Goal: Obtain resource: Download file/media

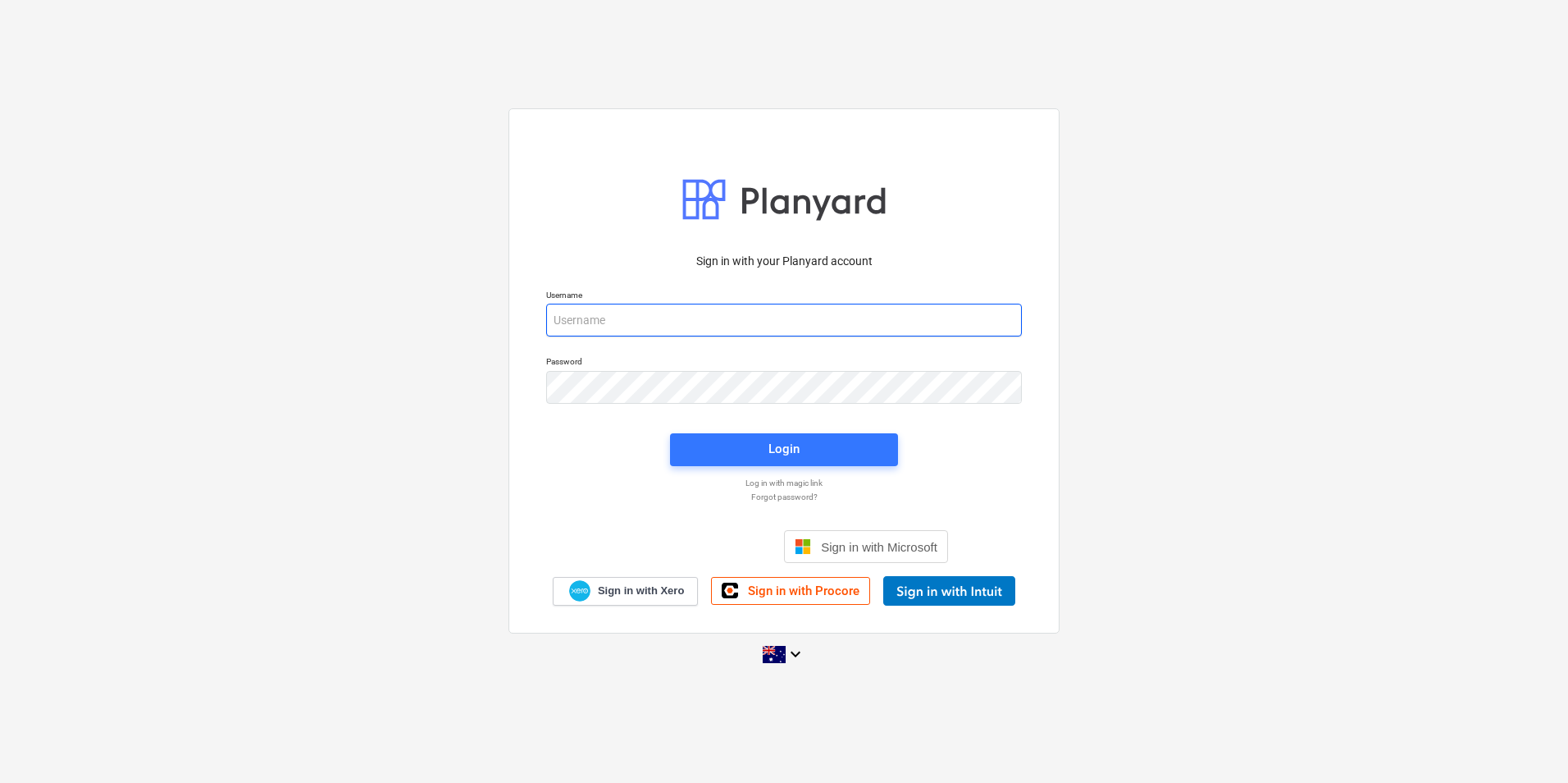
click at [606, 325] on input "email" at bounding box center [784, 320] width 476 height 33
type input "invoices@epicbuilds.com.au"
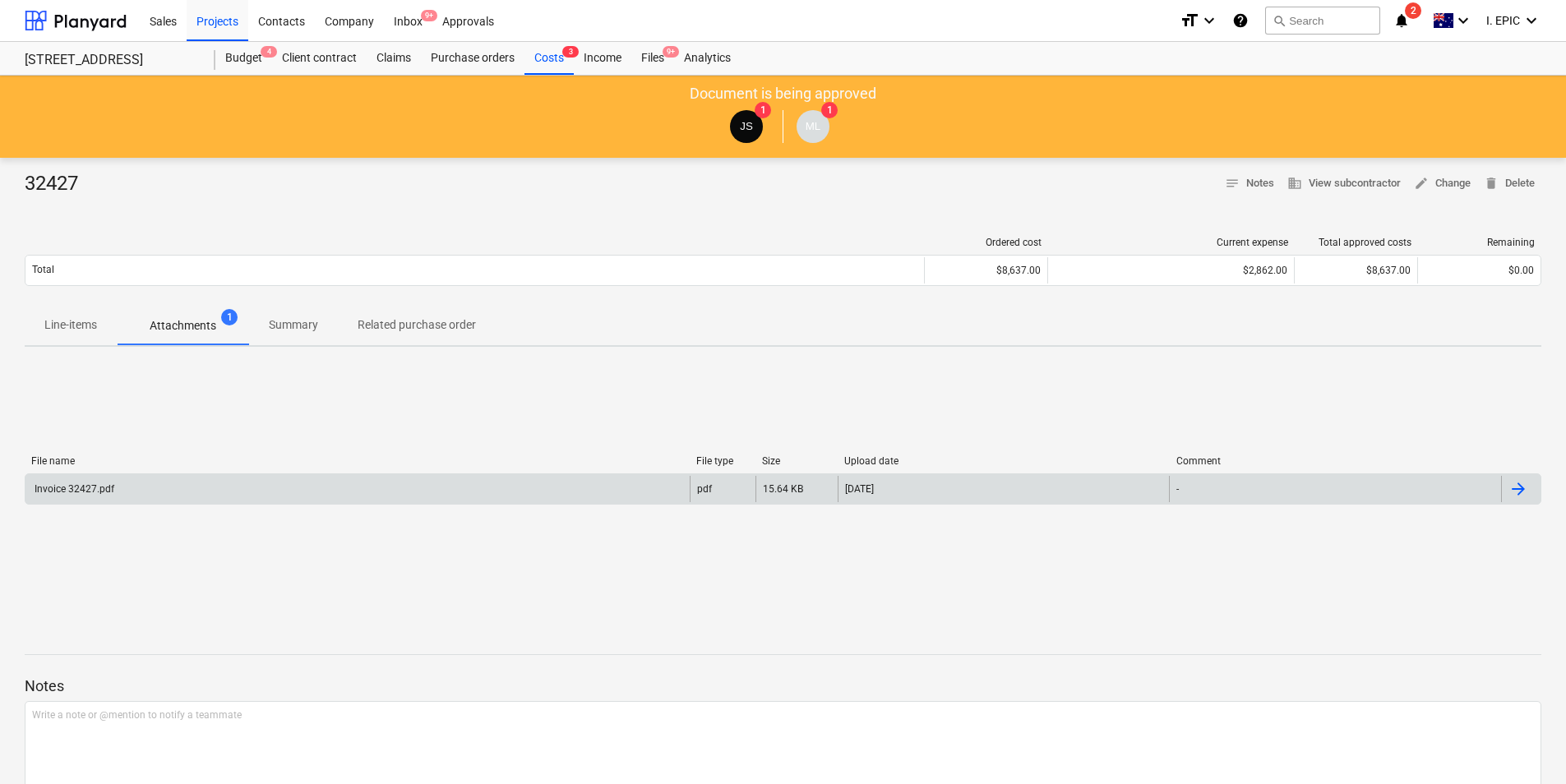
click at [221, 488] on div "Invoice 32427.pdf" at bounding box center [358, 489] width 664 height 27
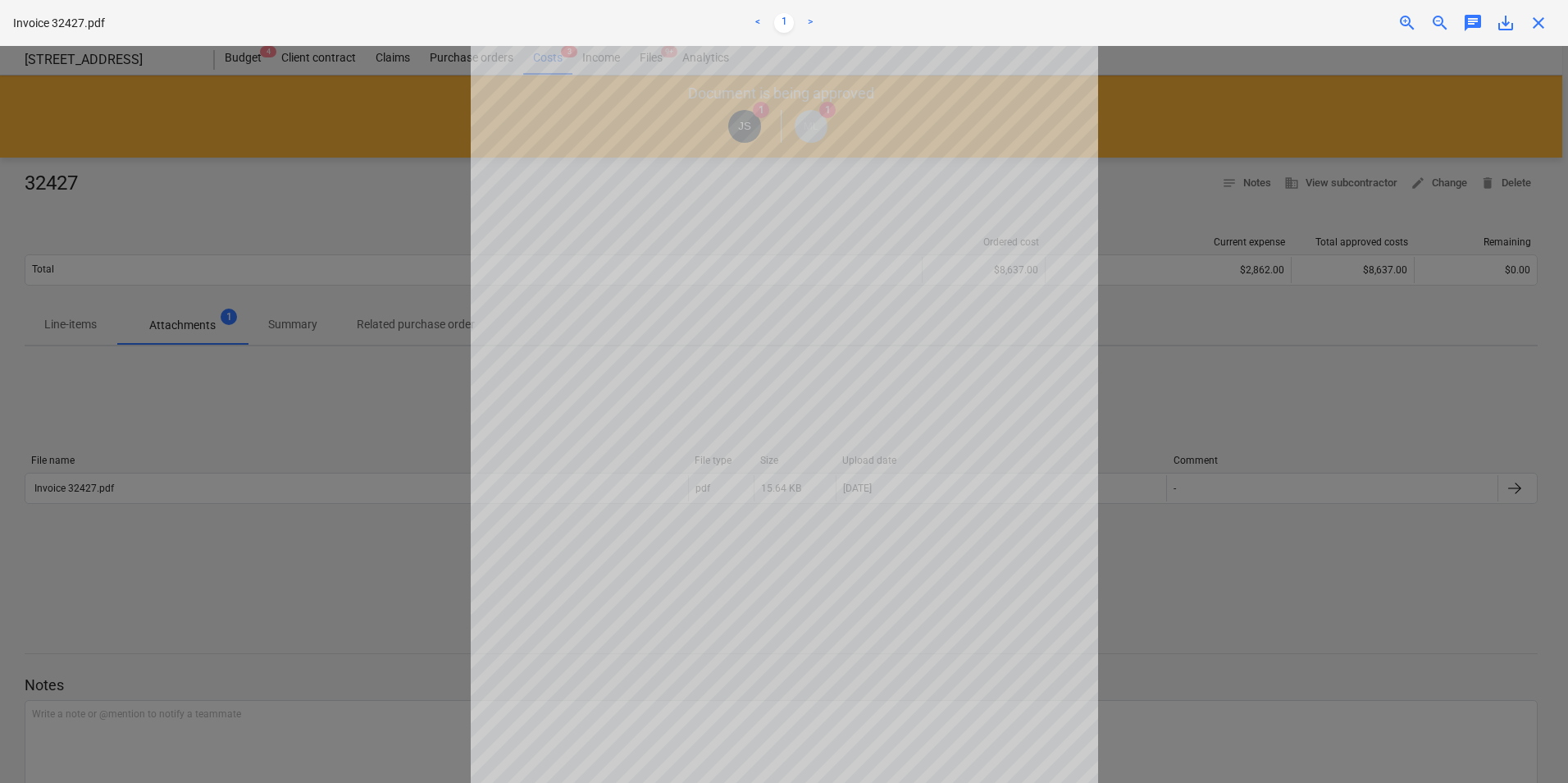
click at [1535, 29] on span "close" at bounding box center [1539, 23] width 19 height 19
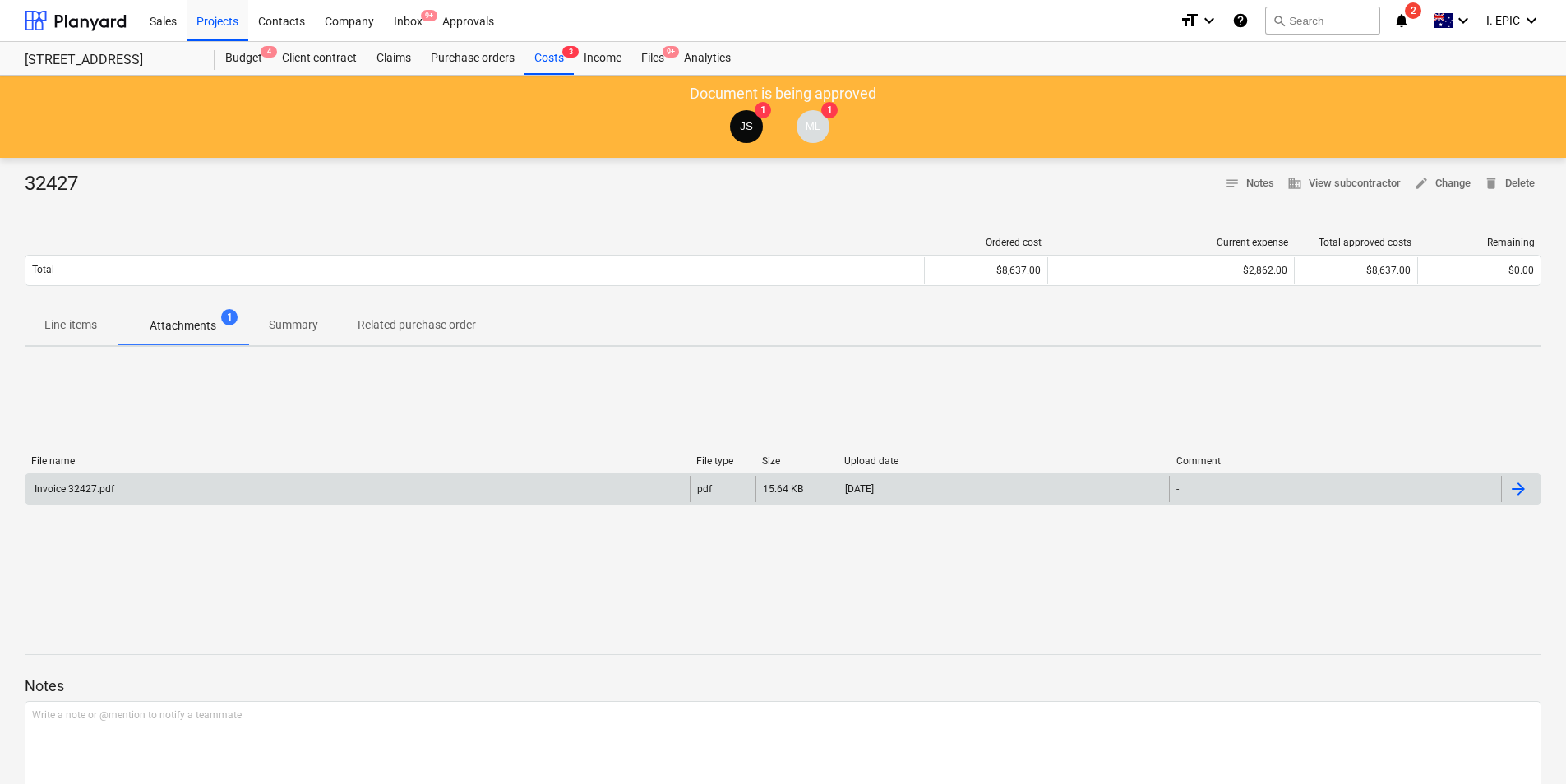
click at [208, 469] on div "File name File type Size Upload date Comment" at bounding box center [783, 464] width 1516 height 18
click at [190, 486] on div "Invoice 32427.pdf" at bounding box center [358, 489] width 664 height 27
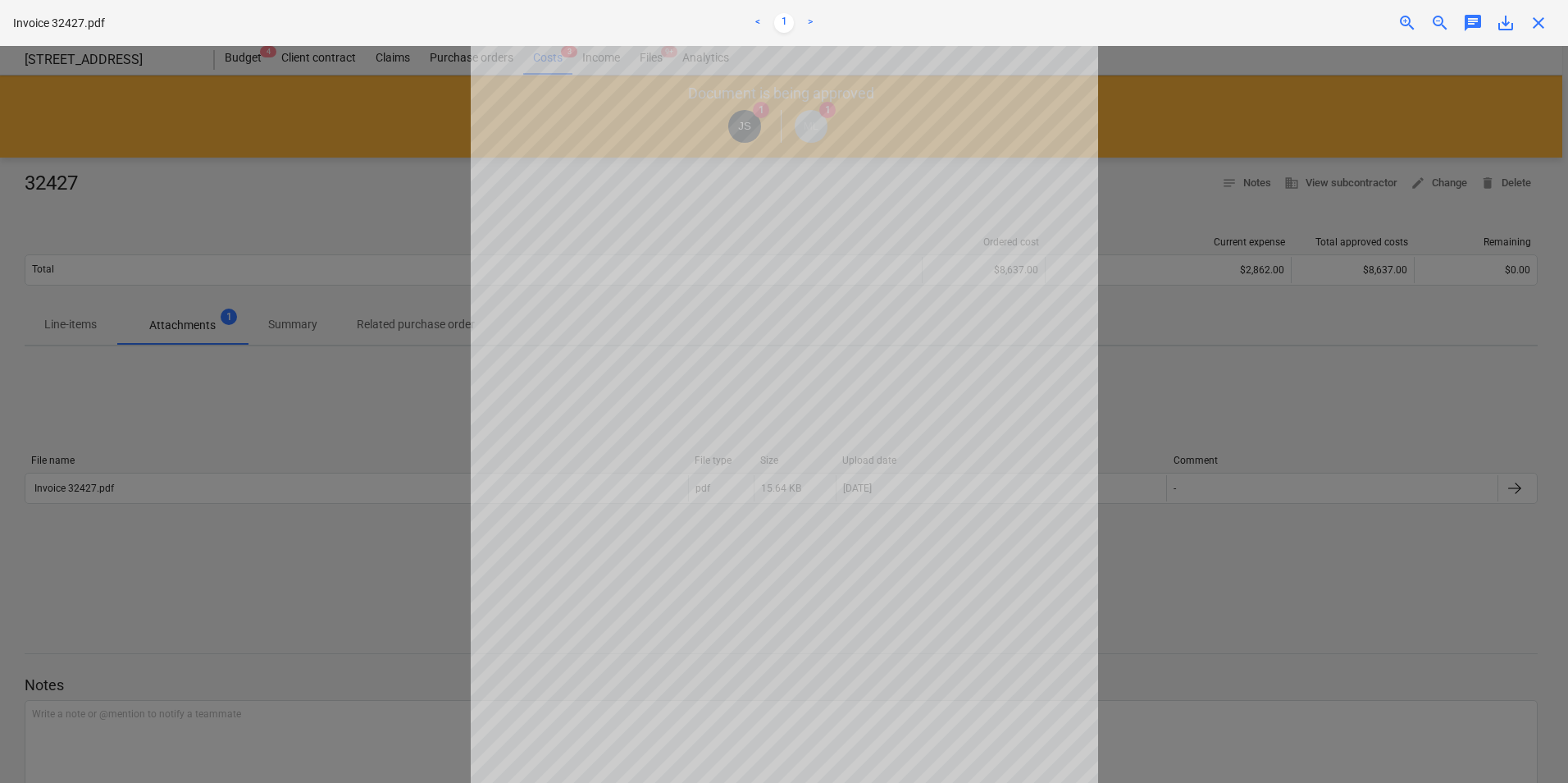
scroll to position [79, 0]
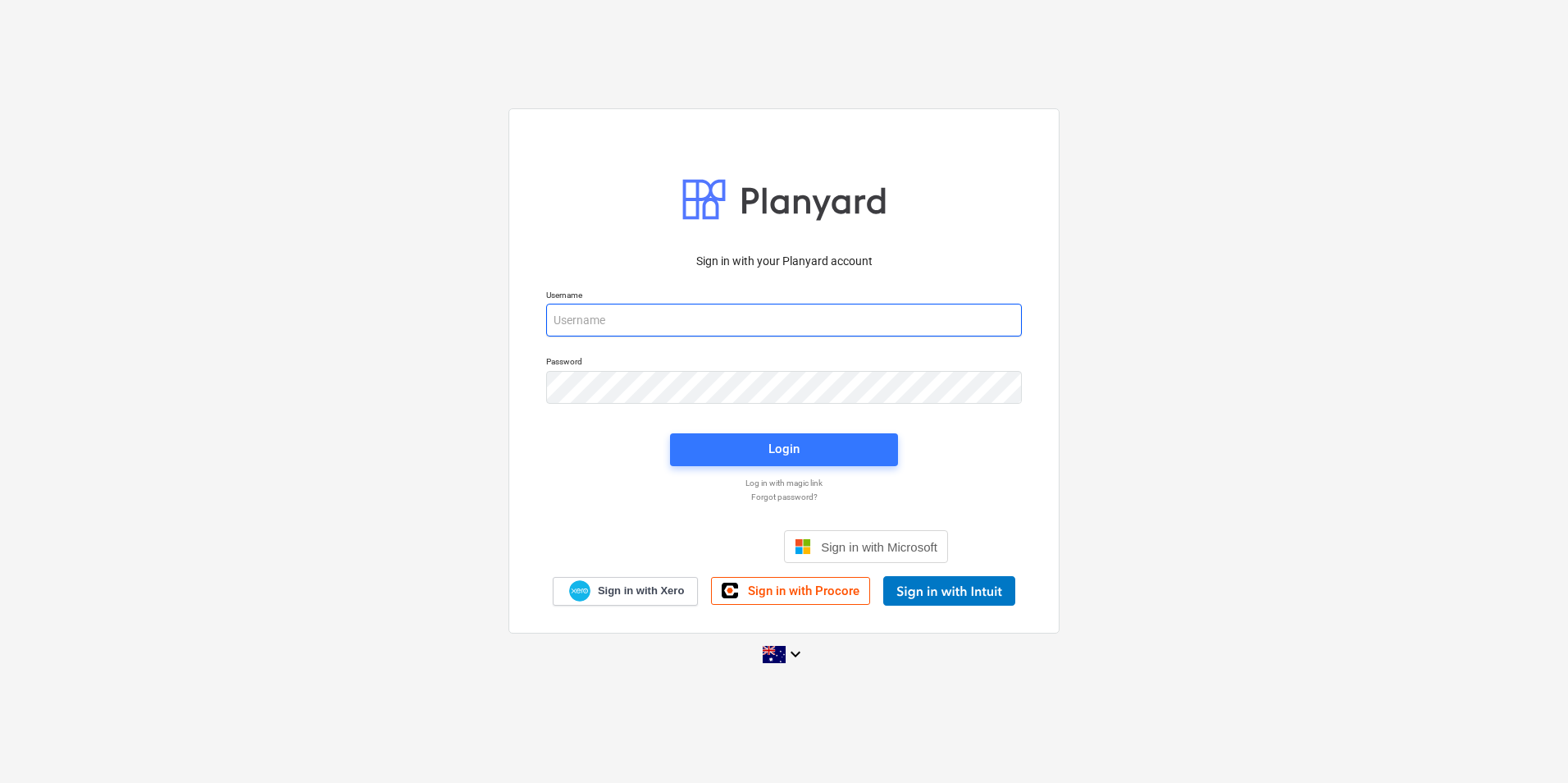
click at [625, 327] on input "email" at bounding box center [784, 320] width 476 height 33
type input "invoices@epicbuilds.com.au"
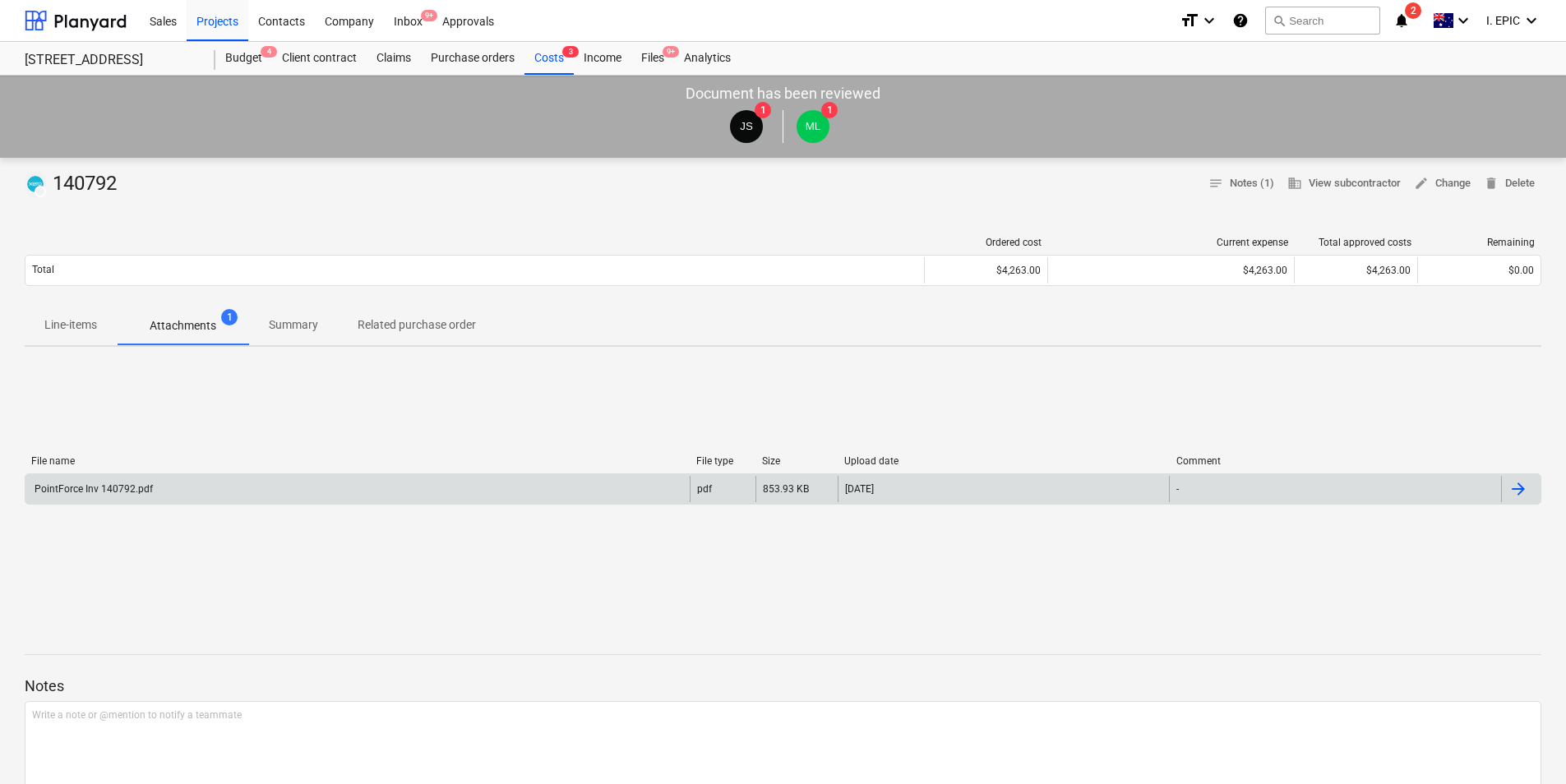
click at [164, 486] on div "PointForce Inv 140792.pdf" at bounding box center [358, 489] width 664 height 27
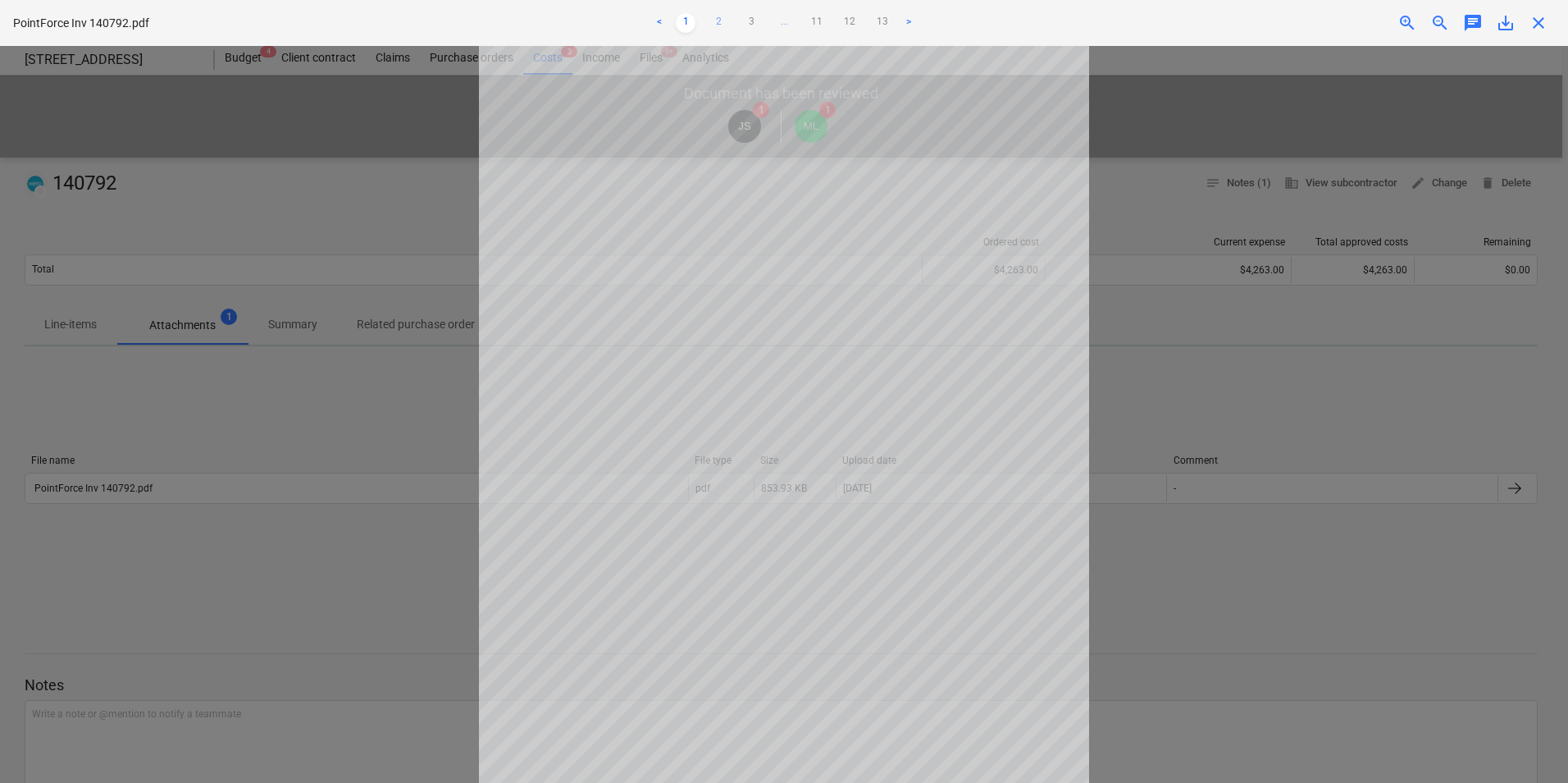
click at [713, 19] on link "2" at bounding box center [718, 23] width 19 height 19
click at [249, 220] on div at bounding box center [784, 414] width 1568 height 737
click at [1253, 25] on span "close" at bounding box center [1539, 23] width 19 height 19
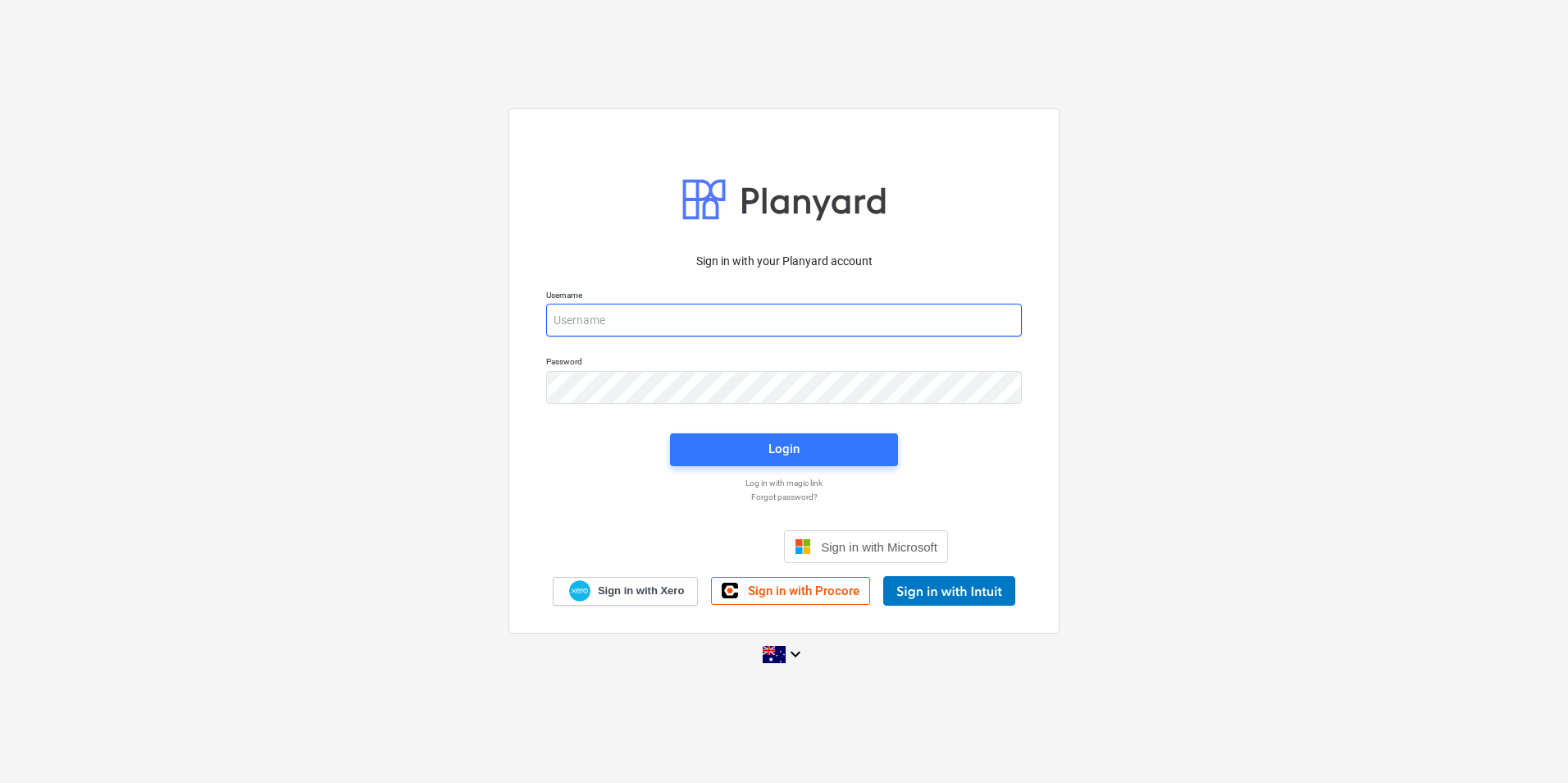
click at [620, 311] on input "email" at bounding box center [784, 320] width 476 height 33
type input "[EMAIL_ADDRESS][DOMAIN_NAME]"
drag, startPoint x: 666, startPoint y: 317, endPoint x: 669, endPoint y: 354, distance: 37.1
click at [665, 317] on input "email" at bounding box center [784, 320] width 476 height 33
type input "invoices@epicbuilds.com.au"
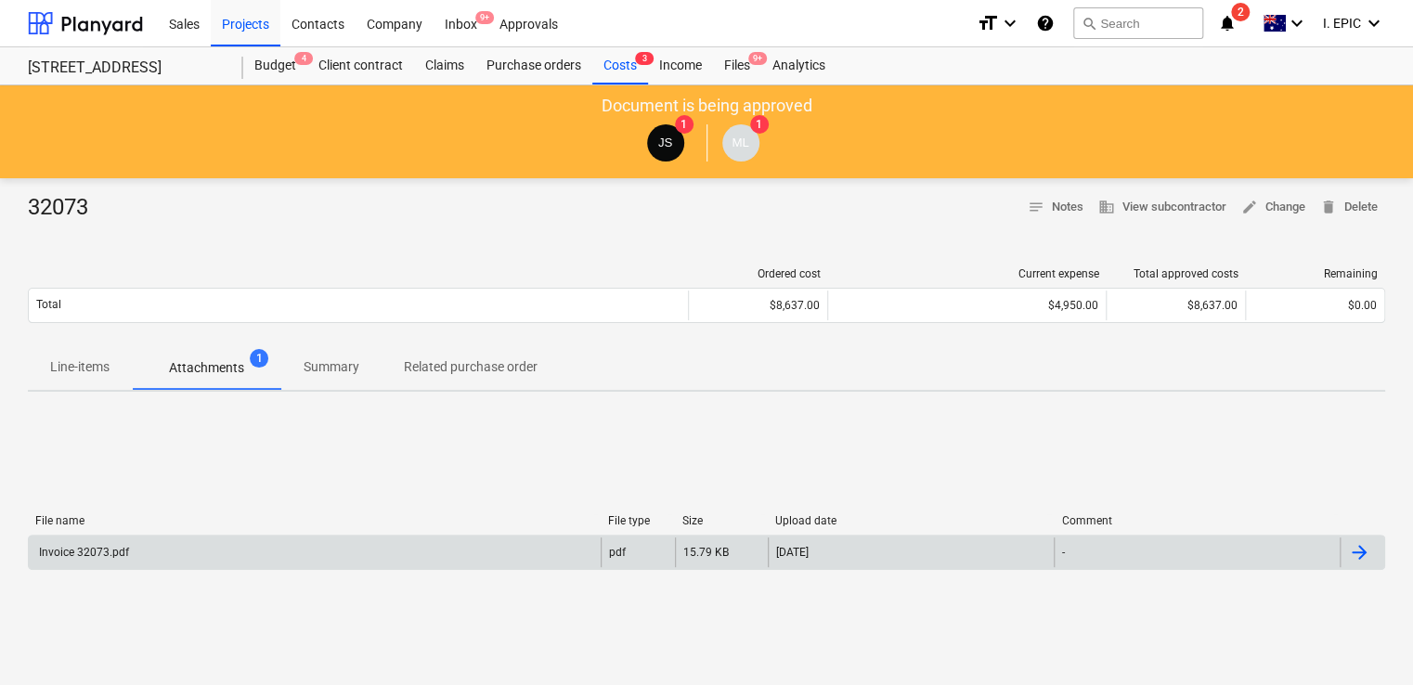
click at [145, 557] on div "Invoice 32073.pdf" at bounding box center [315, 553] width 572 height 30
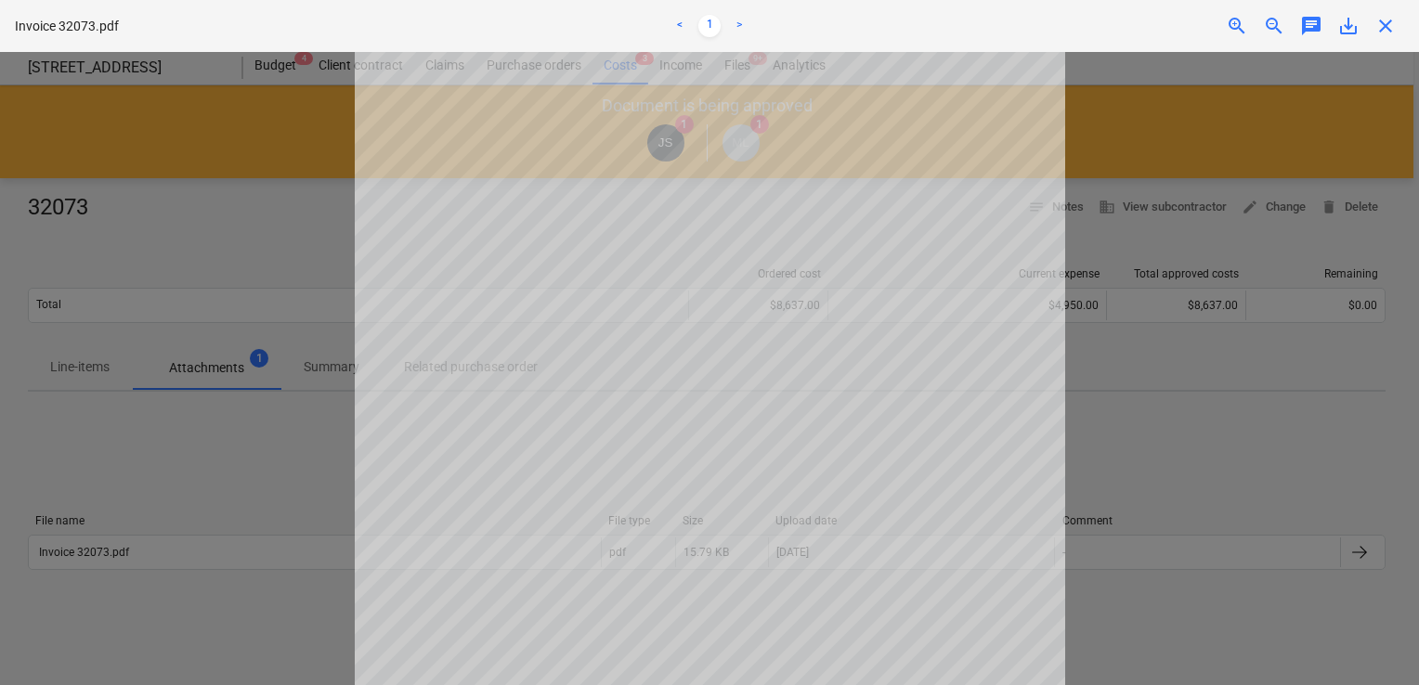
click at [249, 226] on div at bounding box center [709, 368] width 1419 height 633
click at [1392, 16] on span "close" at bounding box center [1385, 26] width 22 height 22
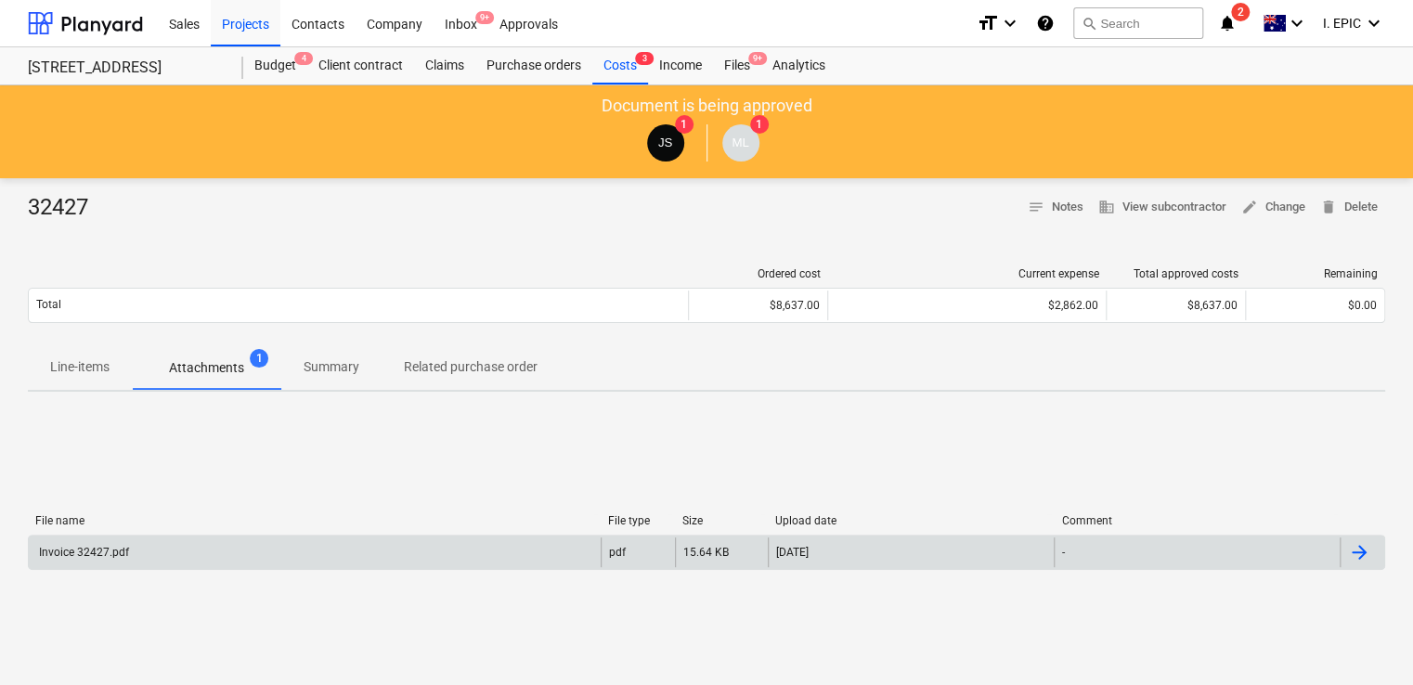
click at [178, 553] on div "Invoice 32427.pdf" at bounding box center [315, 553] width 572 height 30
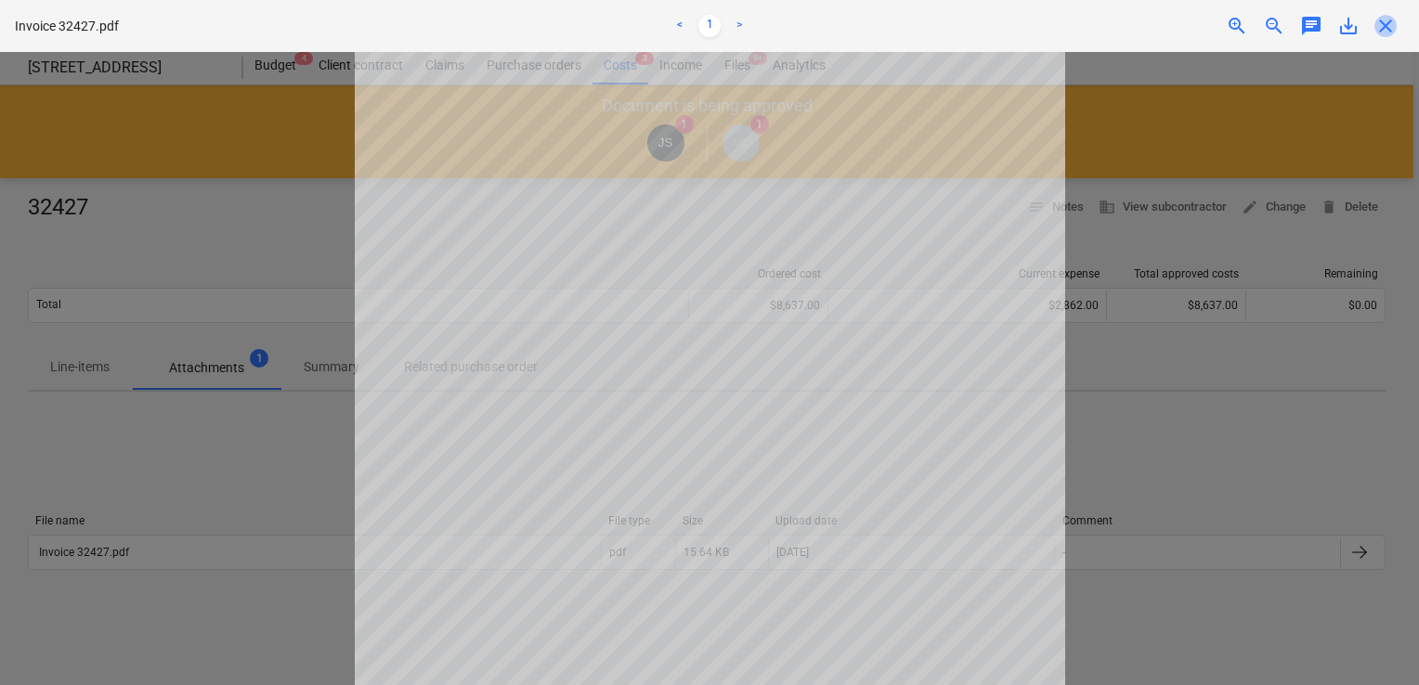
click at [1375, 28] on span "close" at bounding box center [1385, 26] width 22 height 22
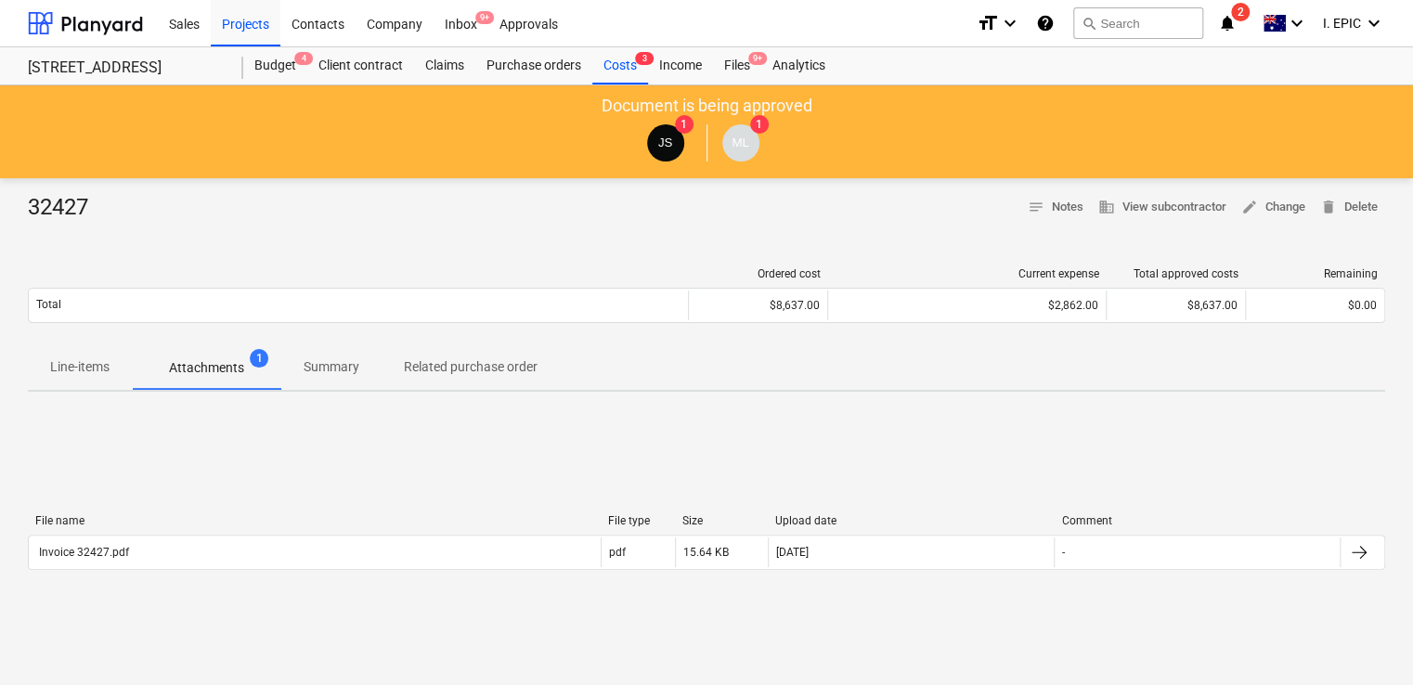
click at [227, 370] on p "Attachments" at bounding box center [206, 367] width 75 height 19
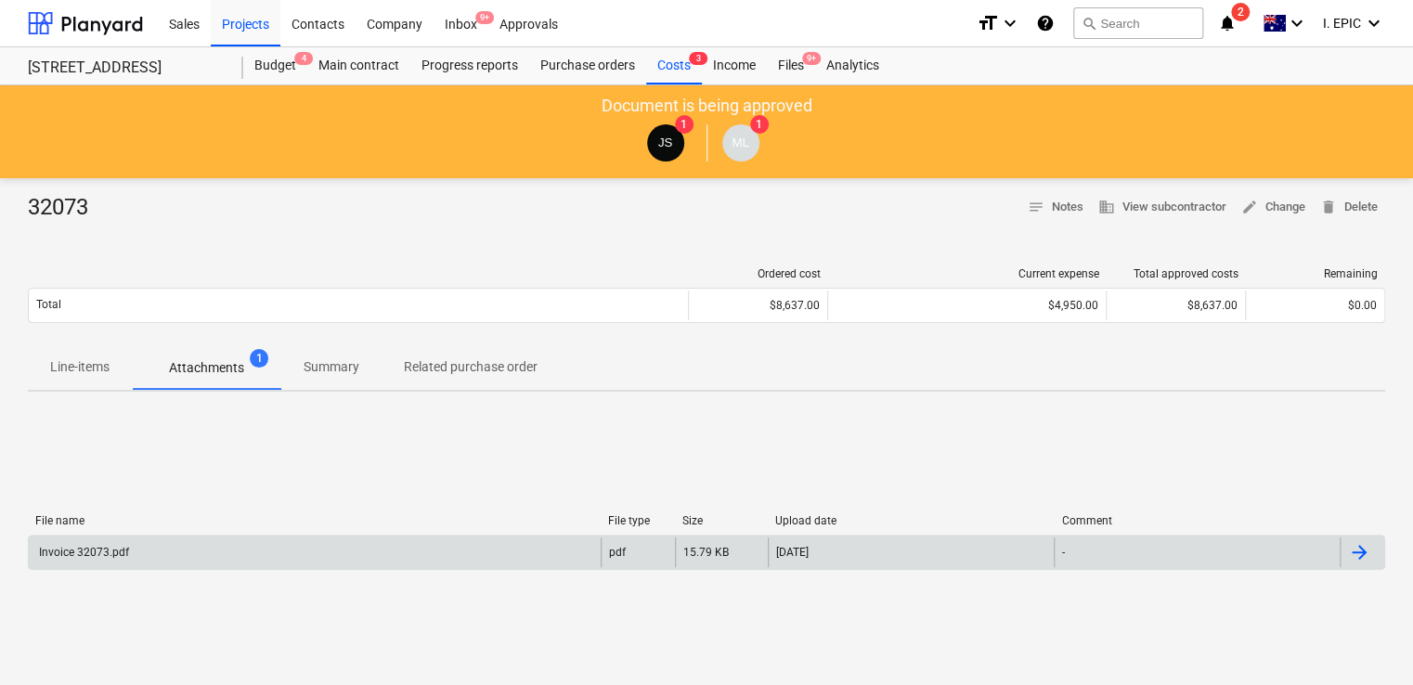
click at [461, 539] on div "Invoice 32073.pdf" at bounding box center [315, 553] width 572 height 30
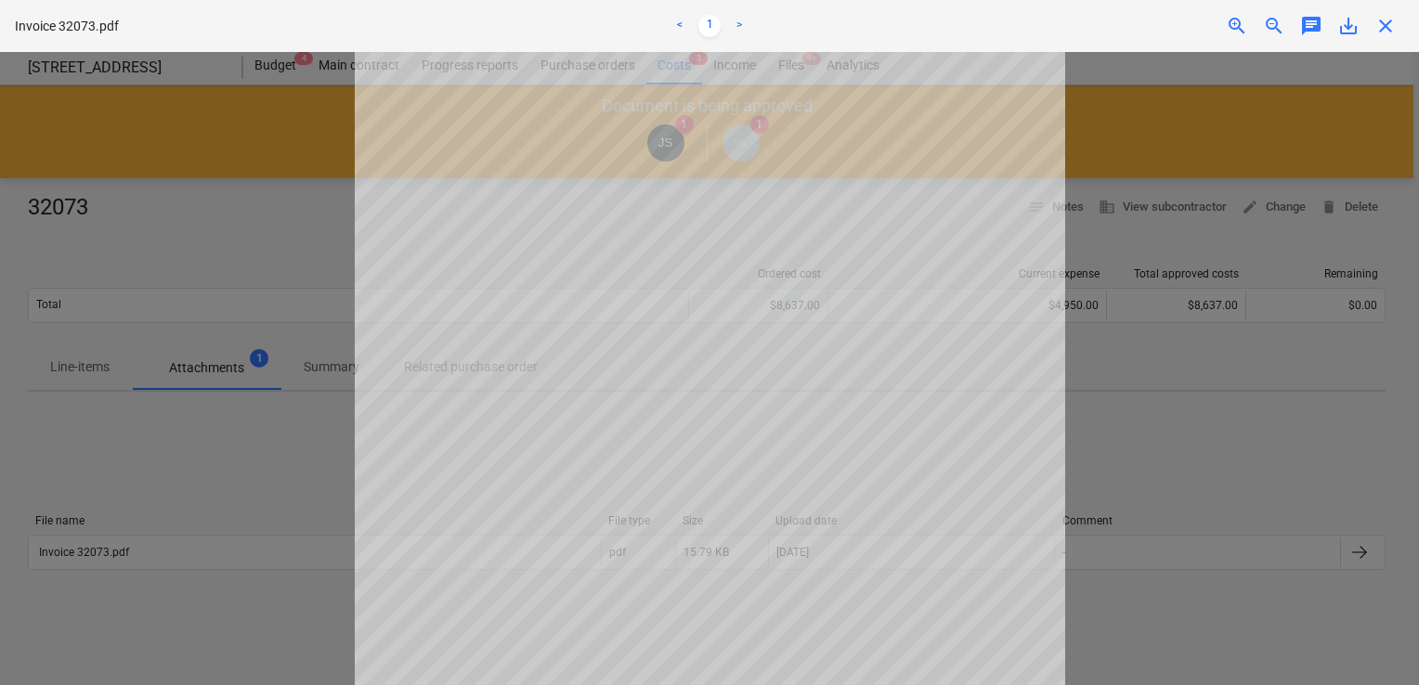
click at [1391, 22] on span "close" at bounding box center [1385, 26] width 22 height 22
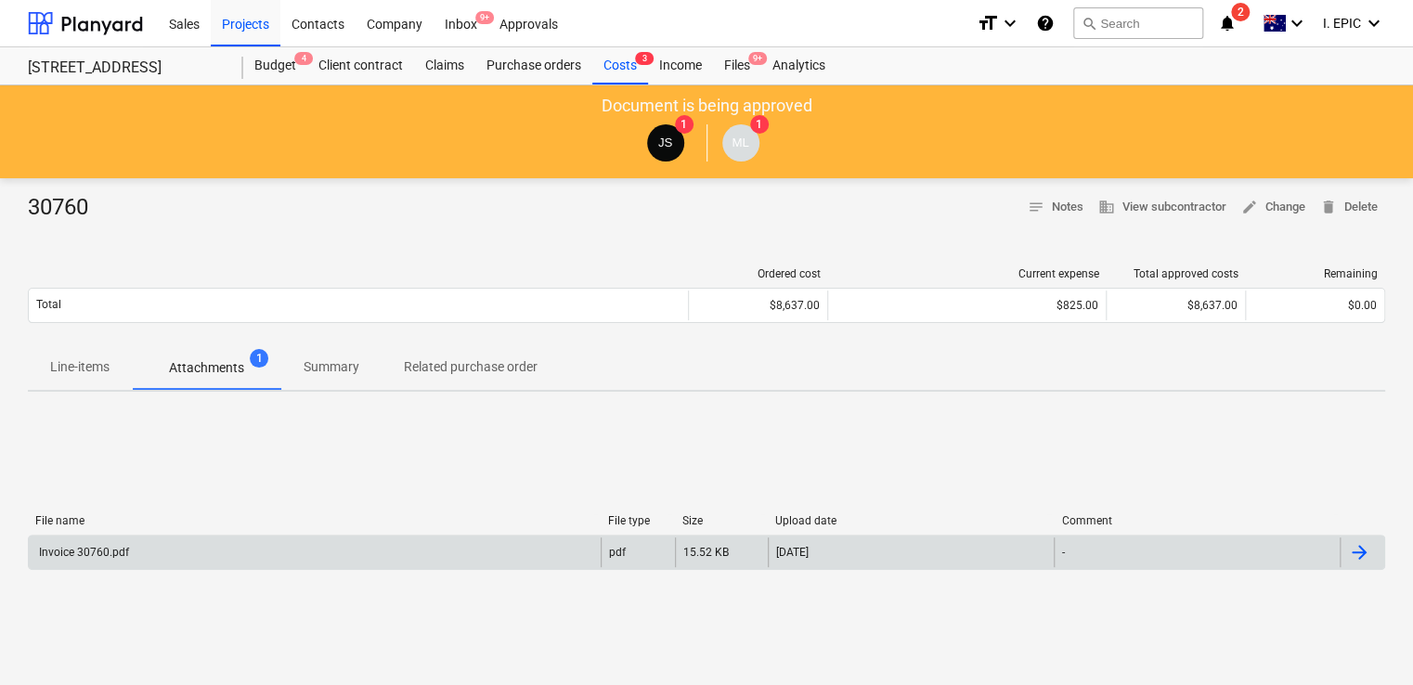
click at [353, 552] on div "Invoice 30760.pdf" at bounding box center [315, 553] width 572 height 30
